Goal: Check status: Check status

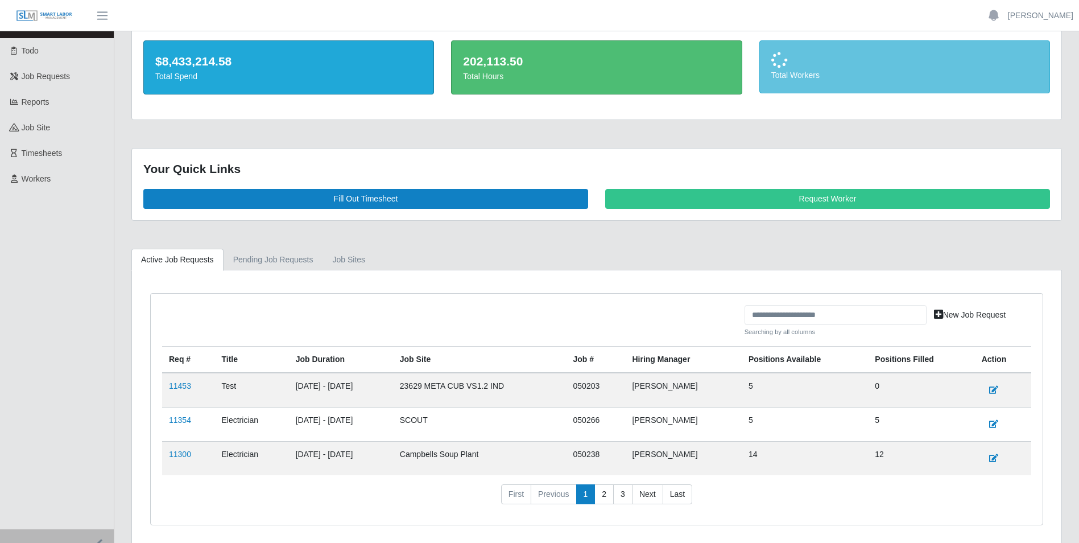
scroll to position [88, 0]
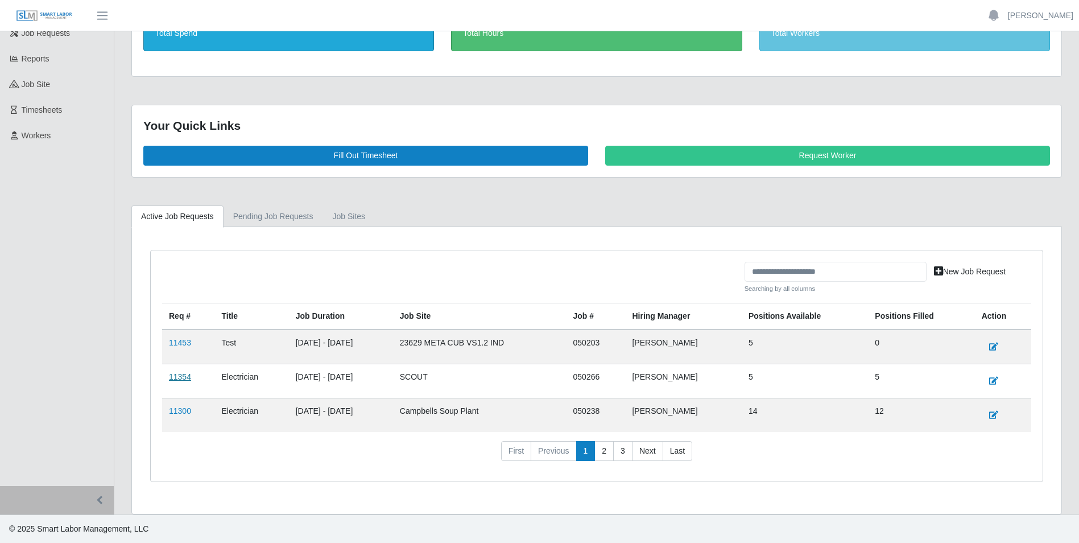
click at [180, 378] on link "11354" at bounding box center [180, 376] width 22 height 9
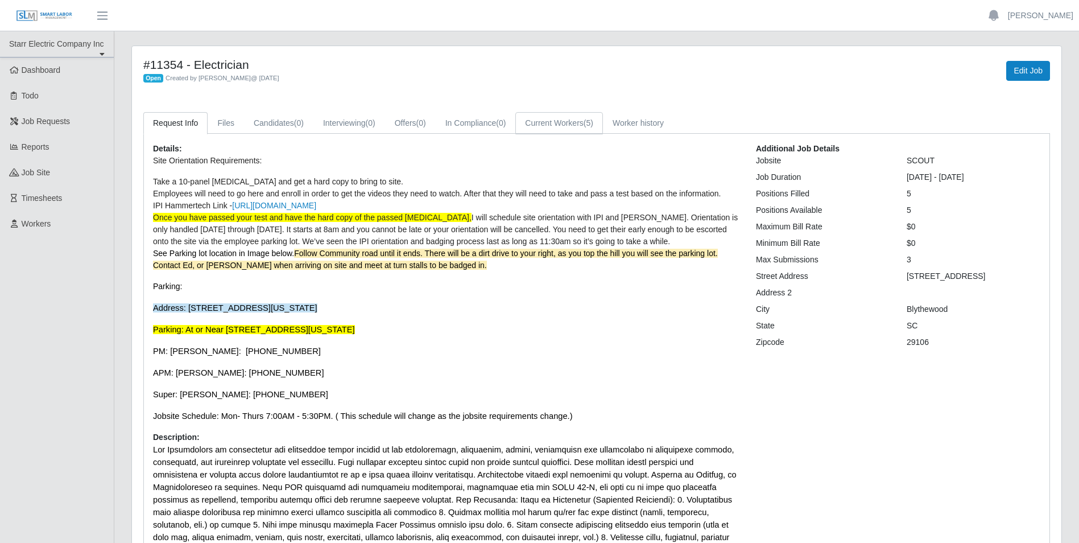
click at [555, 125] on link "Current Workers (5)" at bounding box center [559, 123] width 88 height 22
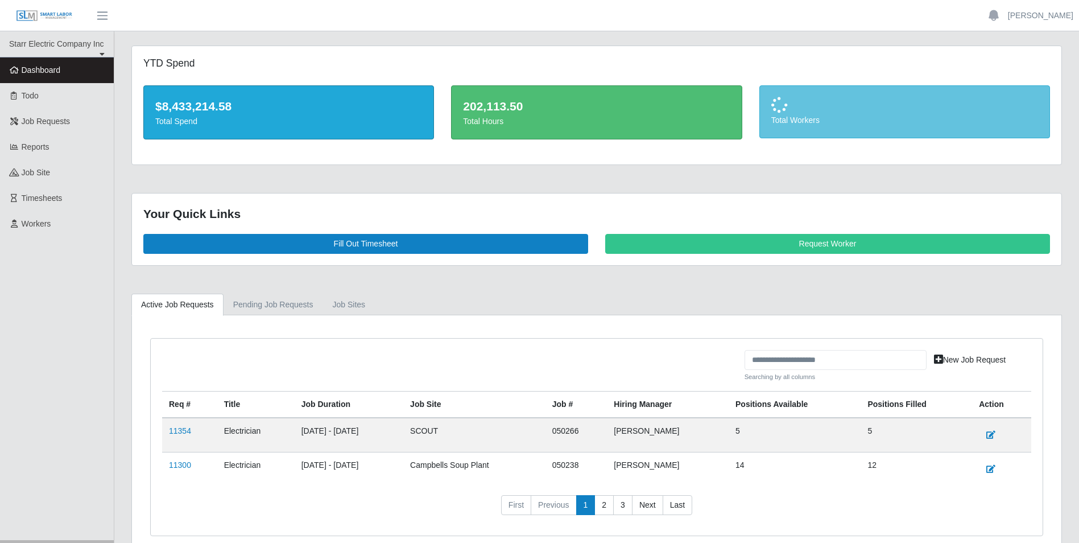
scroll to position [54, 0]
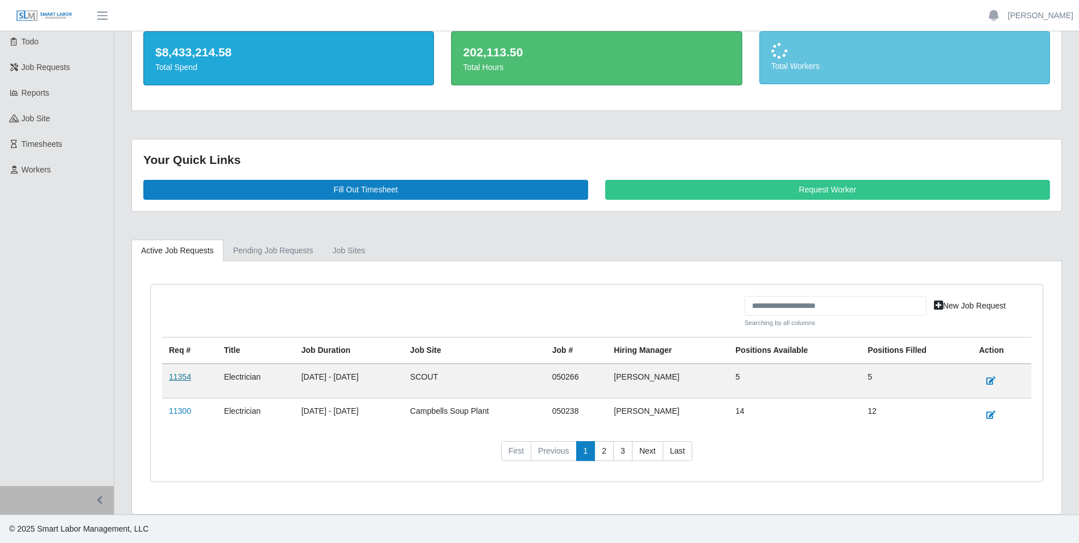
click at [188, 377] on link "11354" at bounding box center [180, 376] width 22 height 9
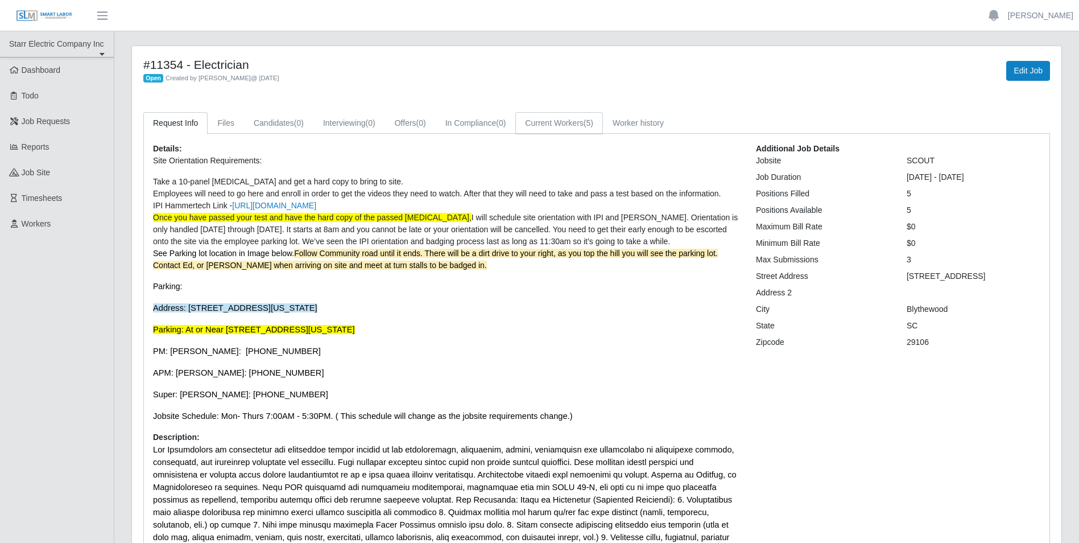
click at [566, 125] on link "Current Workers (5)" at bounding box center [559, 123] width 88 height 22
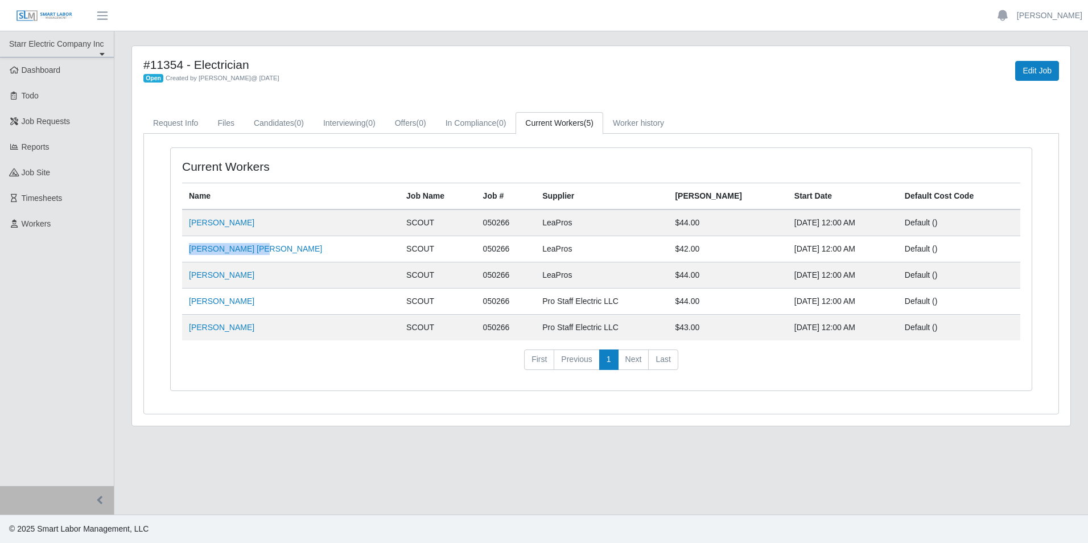
drag, startPoint x: 257, startPoint y: 246, endPoint x: 184, endPoint y: 247, distance: 73.4
click at [184, 247] on td "[PERSON_NAME] [PERSON_NAME]" at bounding box center [290, 249] width 217 height 26
copy link "[PERSON_NAME] [PERSON_NAME]"
